Goal: Obtain resource: Download file/media

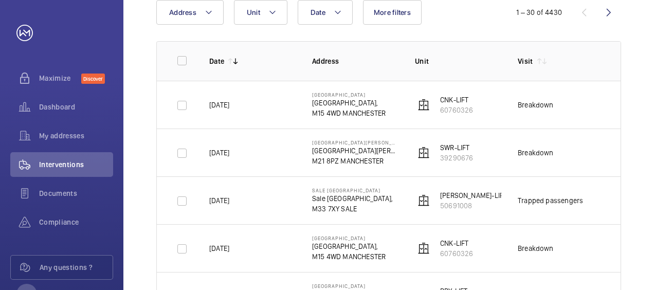
scroll to position [123, 0]
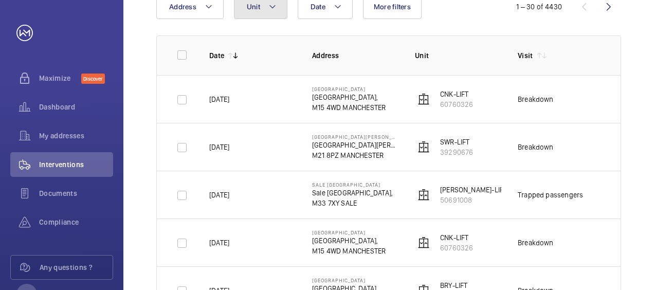
click at [273, 14] on button "Unit" at bounding box center [260, 6] width 53 height 25
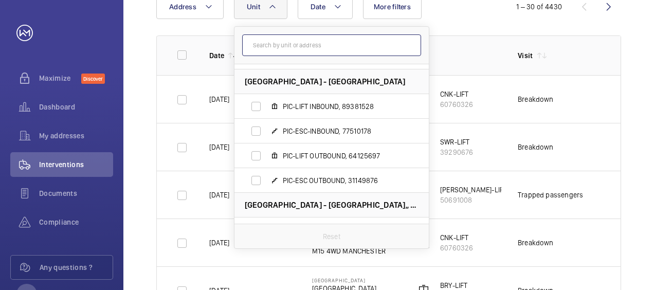
scroll to position [262, 0]
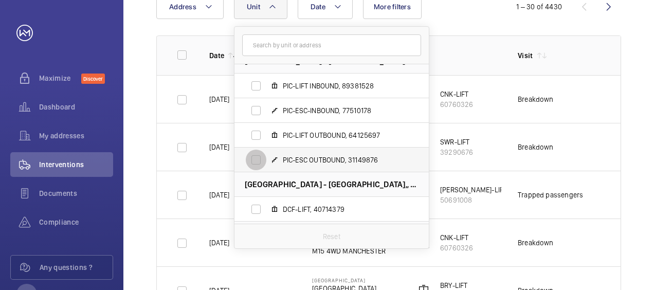
click at [255, 159] on input "PIC-ESC OUTBOUND, 31149876" at bounding box center [256, 160] width 21 height 21
checkbox input "true"
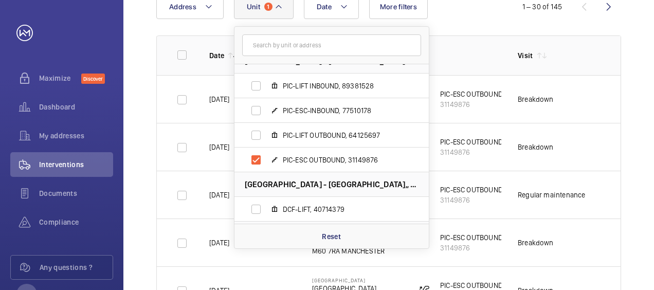
click at [584, 102] on td "Breakdown" at bounding box center [553, 99] width 103 height 48
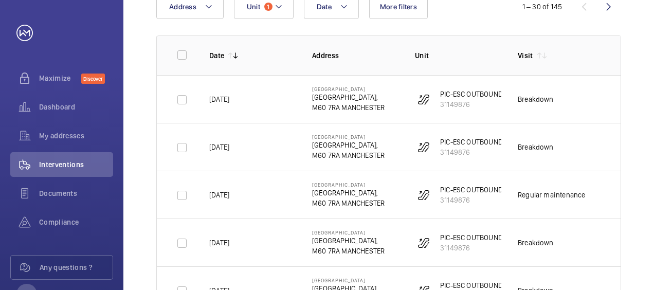
click at [611, 212] on td "---" at bounding box center [629, 195] width 51 height 48
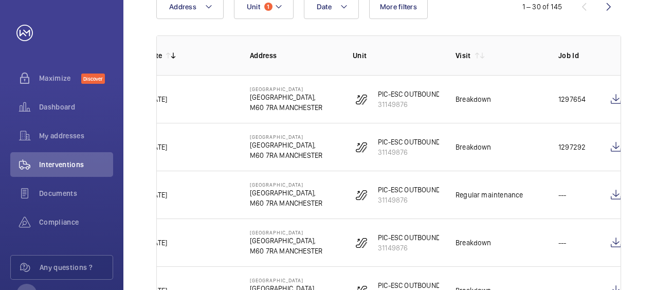
scroll to position [0, 72]
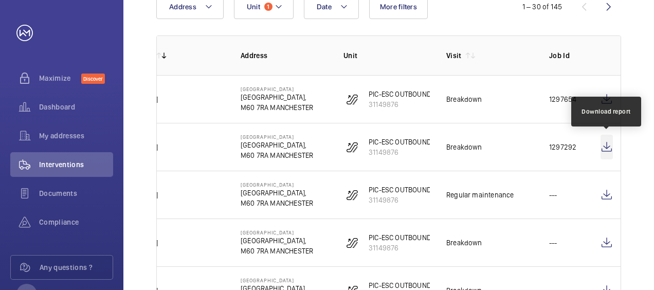
click at [601, 150] on wm-front-icon-button at bounding box center [607, 147] width 12 height 25
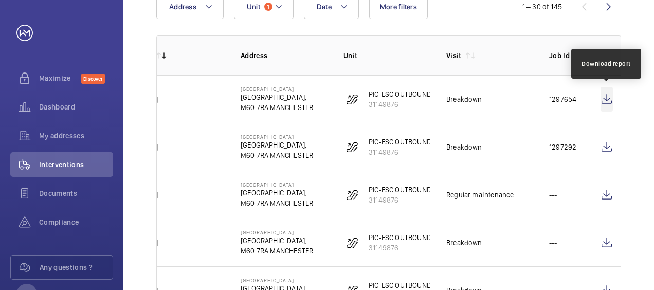
click at [609, 100] on wm-front-icon-button at bounding box center [607, 99] width 12 height 25
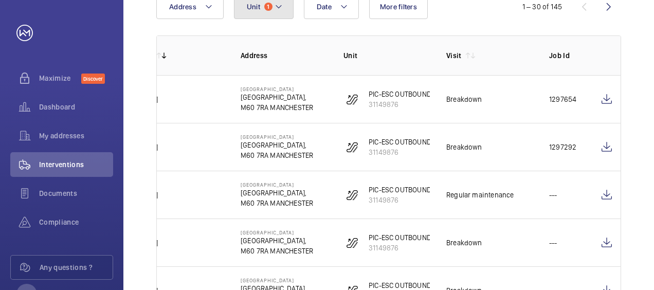
click at [281, 10] on mat-icon at bounding box center [279, 7] width 8 height 12
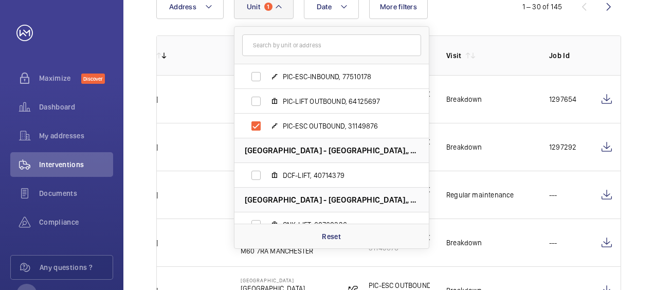
scroll to position [294, 0]
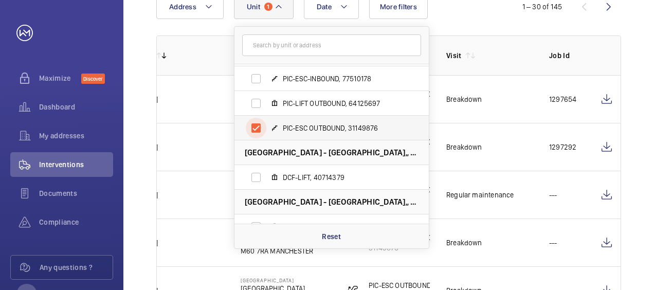
click at [256, 131] on input "PIC-ESC OUTBOUND, 31149876" at bounding box center [256, 128] width 21 height 21
checkbox input "false"
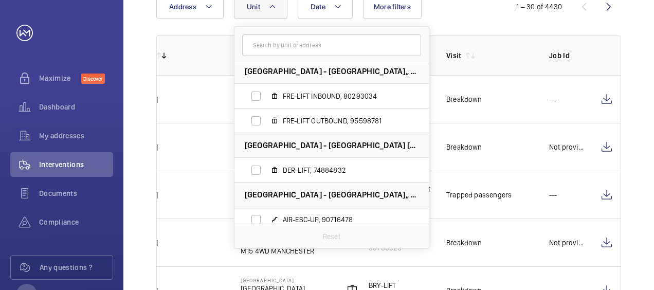
scroll to position [1526, 0]
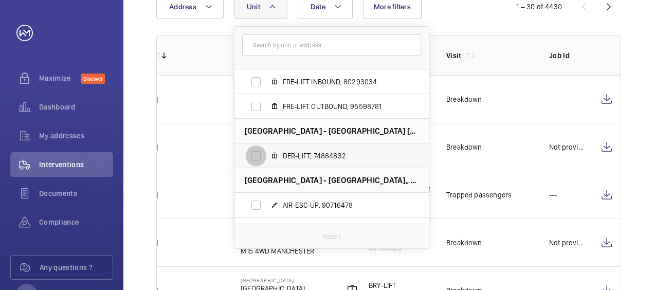
click at [253, 157] on input "DER-LIFT, 74884832" at bounding box center [256, 156] width 21 height 21
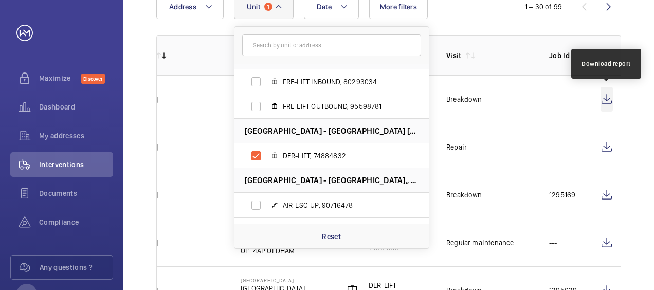
click at [604, 96] on wm-front-icon-button at bounding box center [607, 99] width 12 height 25
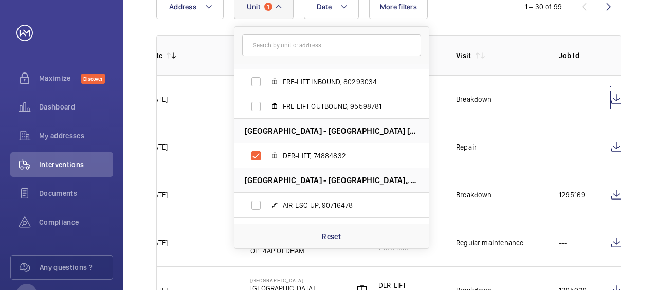
scroll to position [0, 72]
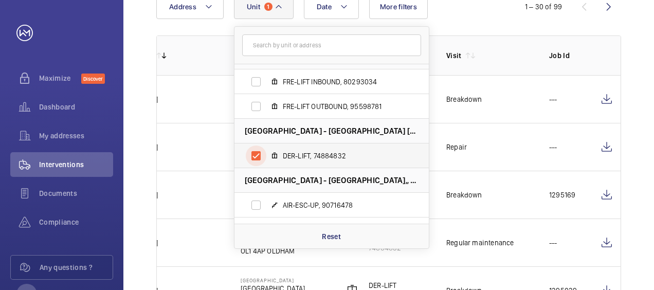
click at [257, 154] on input "DER-LIFT, 74884832" at bounding box center [256, 156] width 21 height 21
checkbox input "false"
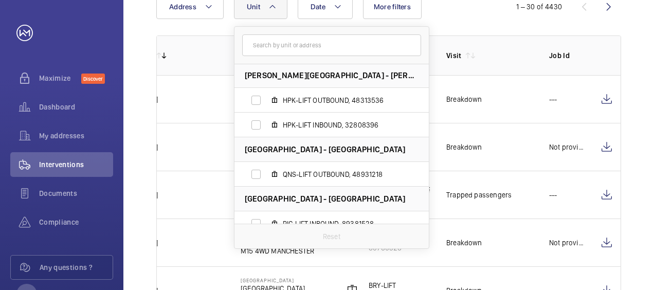
scroll to position [117, 0]
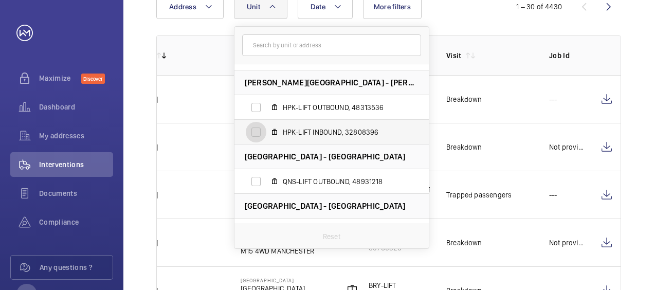
click at [257, 132] on input "HPK-LIFT INBOUND, 32808396" at bounding box center [256, 132] width 21 height 21
checkbox input "true"
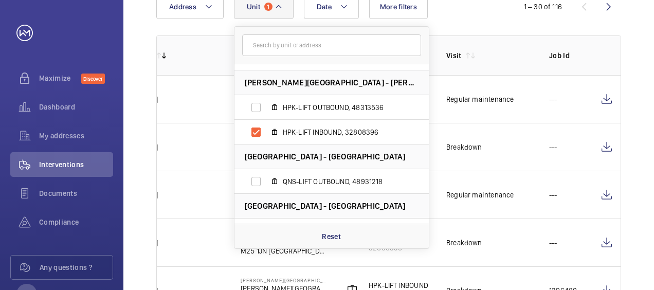
click at [525, 151] on td "Breakdown" at bounding box center [481, 147] width 103 height 48
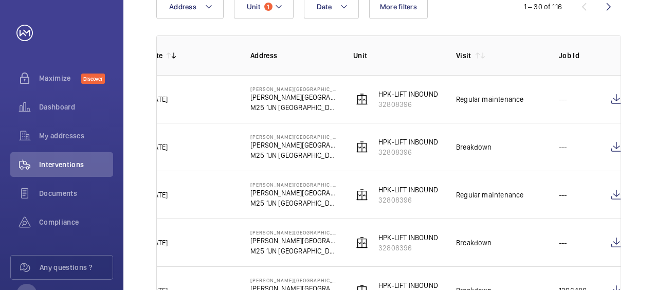
scroll to position [0, 72]
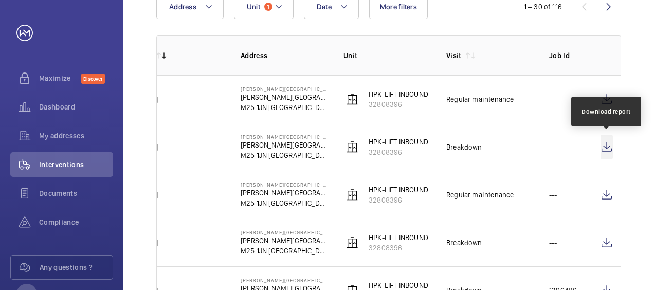
click at [610, 145] on wm-front-icon-button at bounding box center [607, 147] width 12 height 25
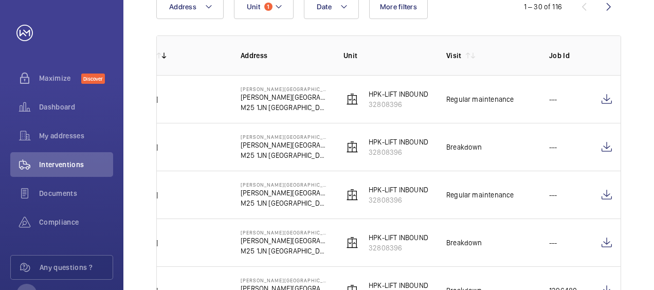
click at [554, 113] on td "---" at bounding box center [558, 99] width 51 height 48
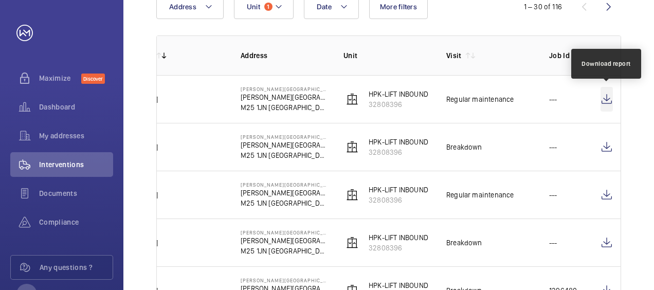
click at [610, 100] on wm-front-icon-button at bounding box center [607, 99] width 12 height 25
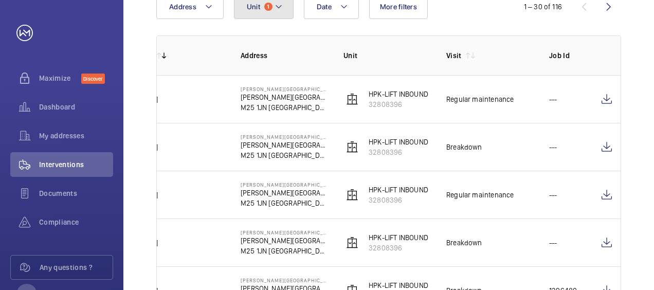
click at [276, 10] on mat-icon at bounding box center [279, 7] width 8 height 12
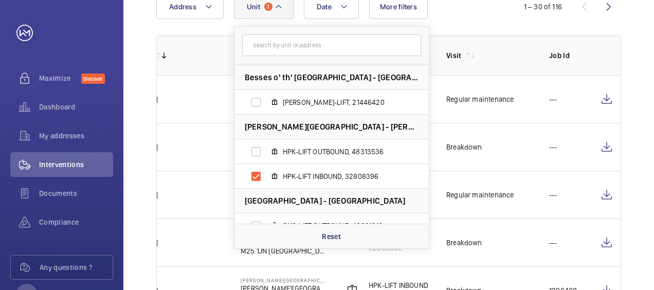
scroll to position [96, 0]
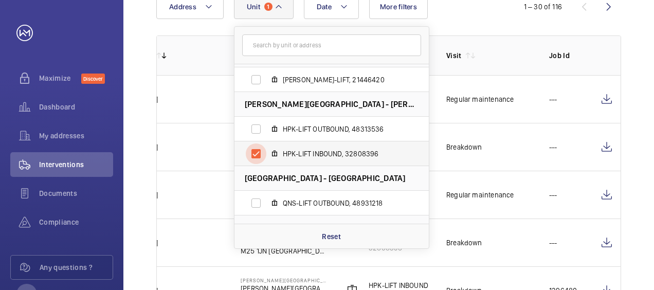
click at [251, 153] on input "HPK-LIFT INBOUND, 32808396" at bounding box center [256, 154] width 21 height 21
checkbox input "false"
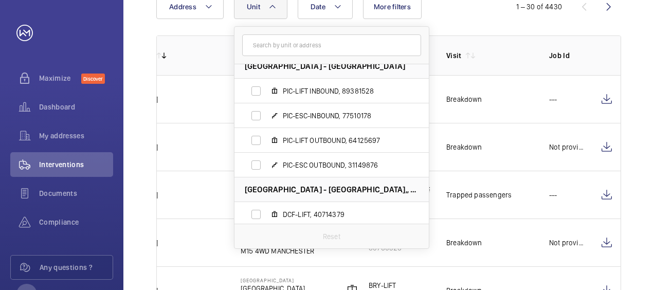
scroll to position [268, 0]
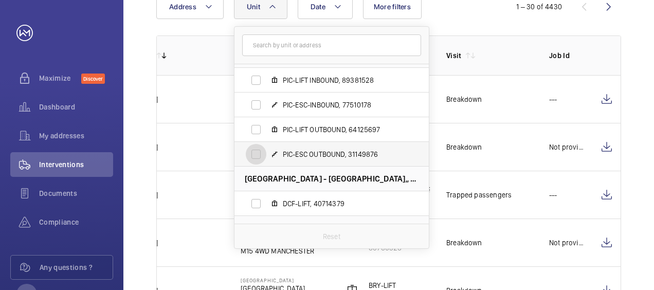
click at [256, 156] on input "PIC-ESC OUTBOUND, 31149876" at bounding box center [256, 154] width 21 height 21
checkbox input "true"
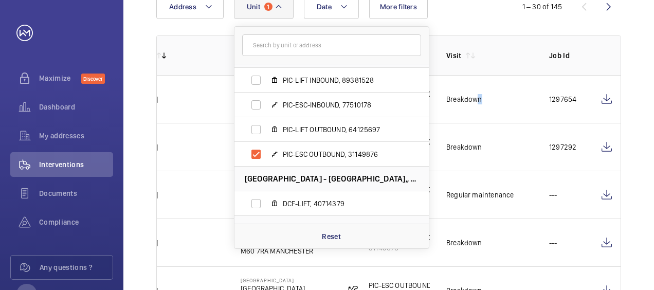
click at [471, 117] on td "Breakdown" at bounding box center [481, 99] width 103 height 48
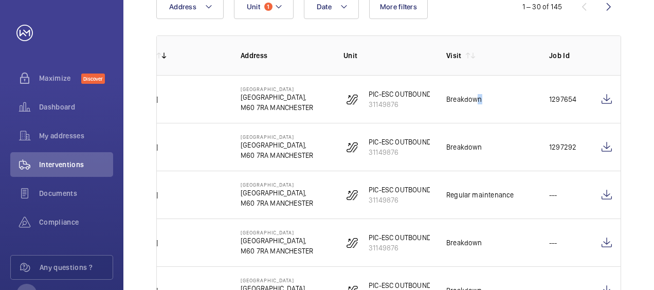
click at [514, 171] on td "Regular maintenance" at bounding box center [481, 195] width 103 height 48
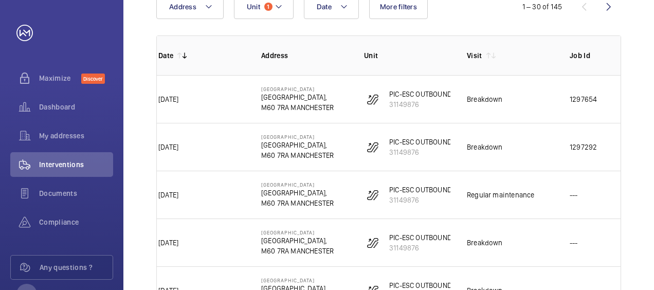
scroll to position [0, 72]
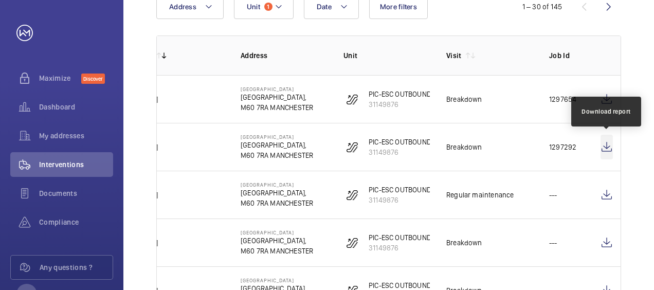
click at [609, 145] on wm-front-icon-button at bounding box center [607, 147] width 12 height 25
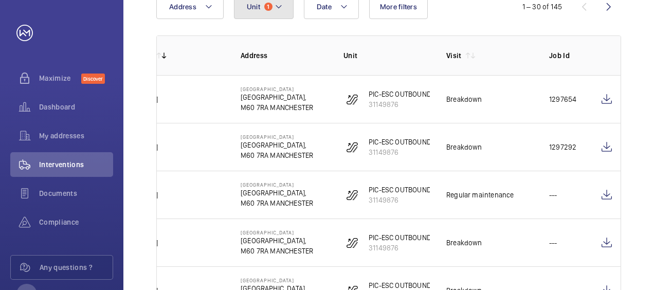
click at [281, 8] on mat-icon at bounding box center [279, 7] width 8 height 12
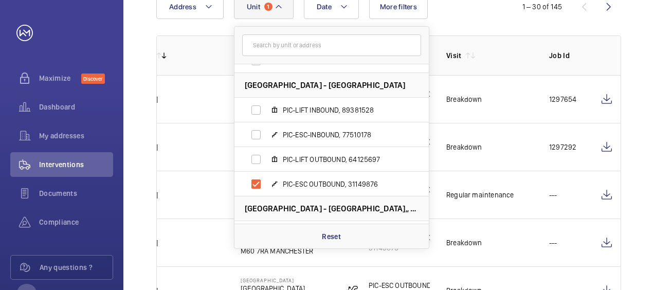
scroll to position [252, 0]
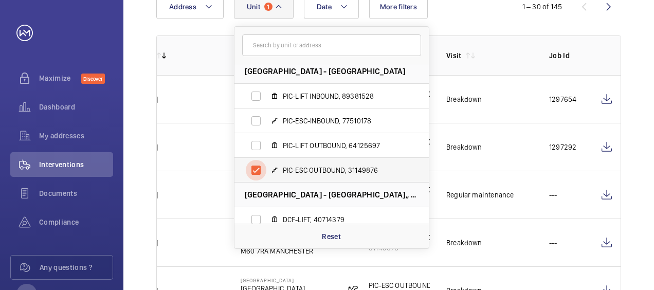
click at [255, 171] on input "PIC-ESC OUTBOUND, 31149876" at bounding box center [256, 170] width 21 height 21
checkbox input "false"
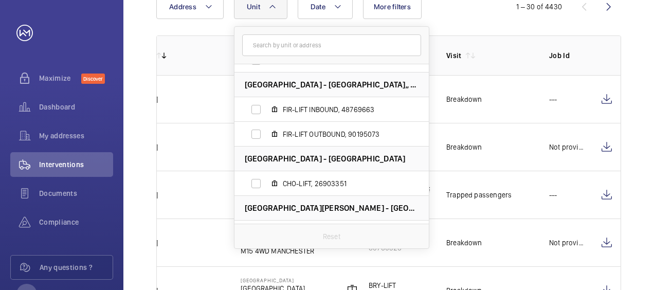
scroll to position [862, 0]
